Goal: Ask a question

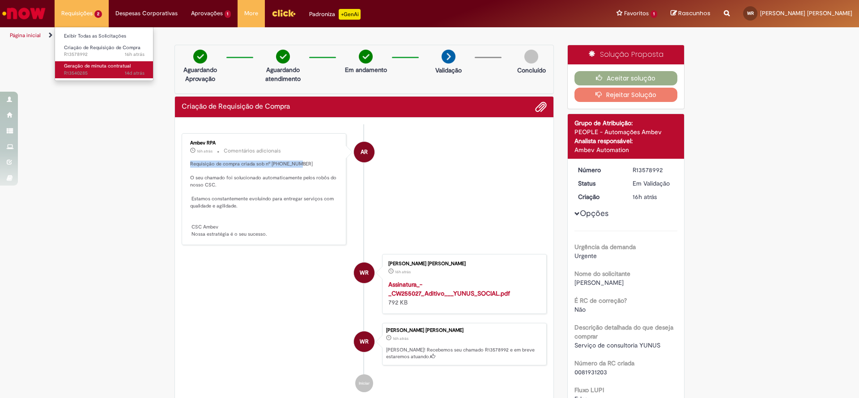
click at [102, 67] on span "Geração de minuta contratual" at bounding box center [97, 66] width 67 height 7
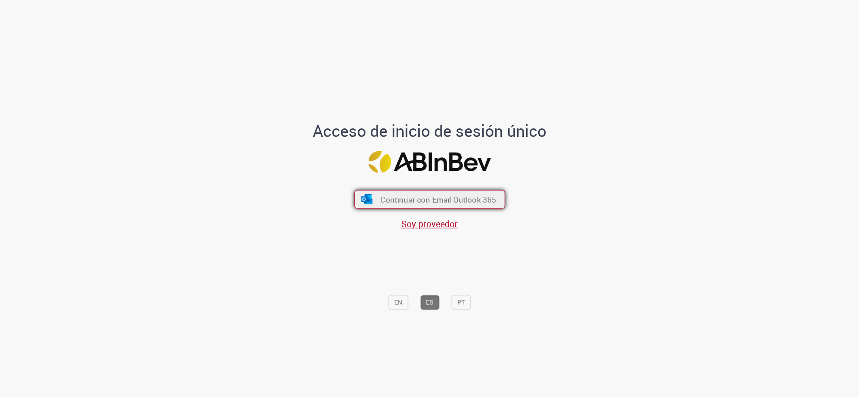
click at [463, 200] on span "Continuar con Email Outlook 365" at bounding box center [438, 199] width 116 height 10
click at [428, 200] on span "Continuar con Email Outlook 365" at bounding box center [438, 199] width 116 height 10
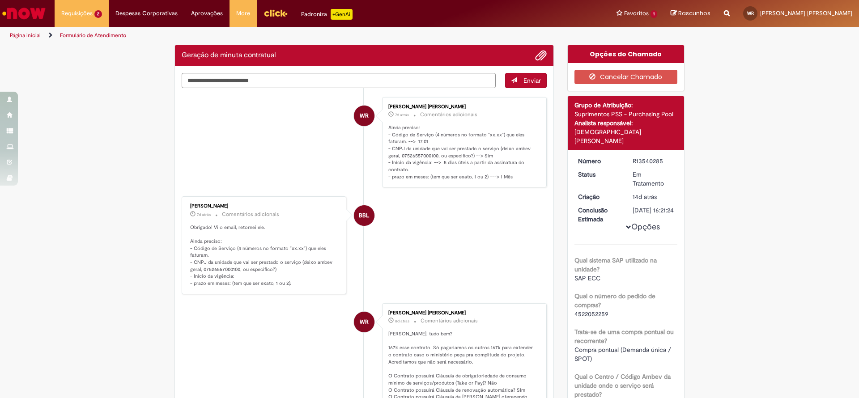
click at [258, 152] on li "WR [PERSON_NAME] 7d atrás 7 dias atrás Comentários adicionais Ainda preciso: - …" at bounding box center [364, 142] width 365 height 91
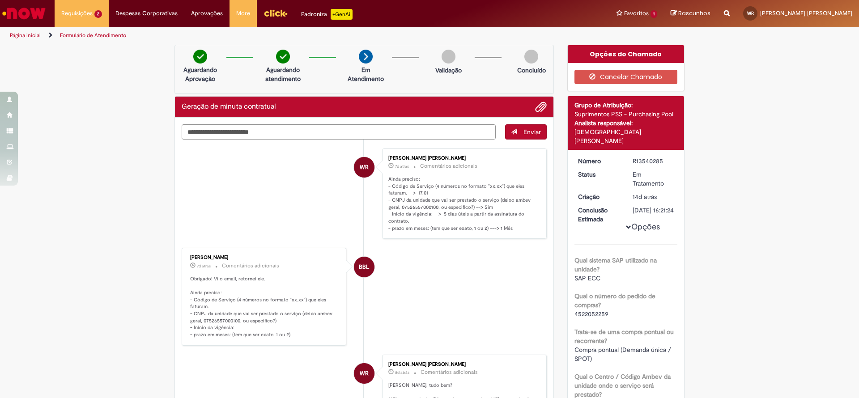
click at [293, 132] on textarea "Digite sua mensagem aqui..." at bounding box center [339, 131] width 314 height 15
type textarea "**********"
